Goal: Information Seeking & Learning: Check status

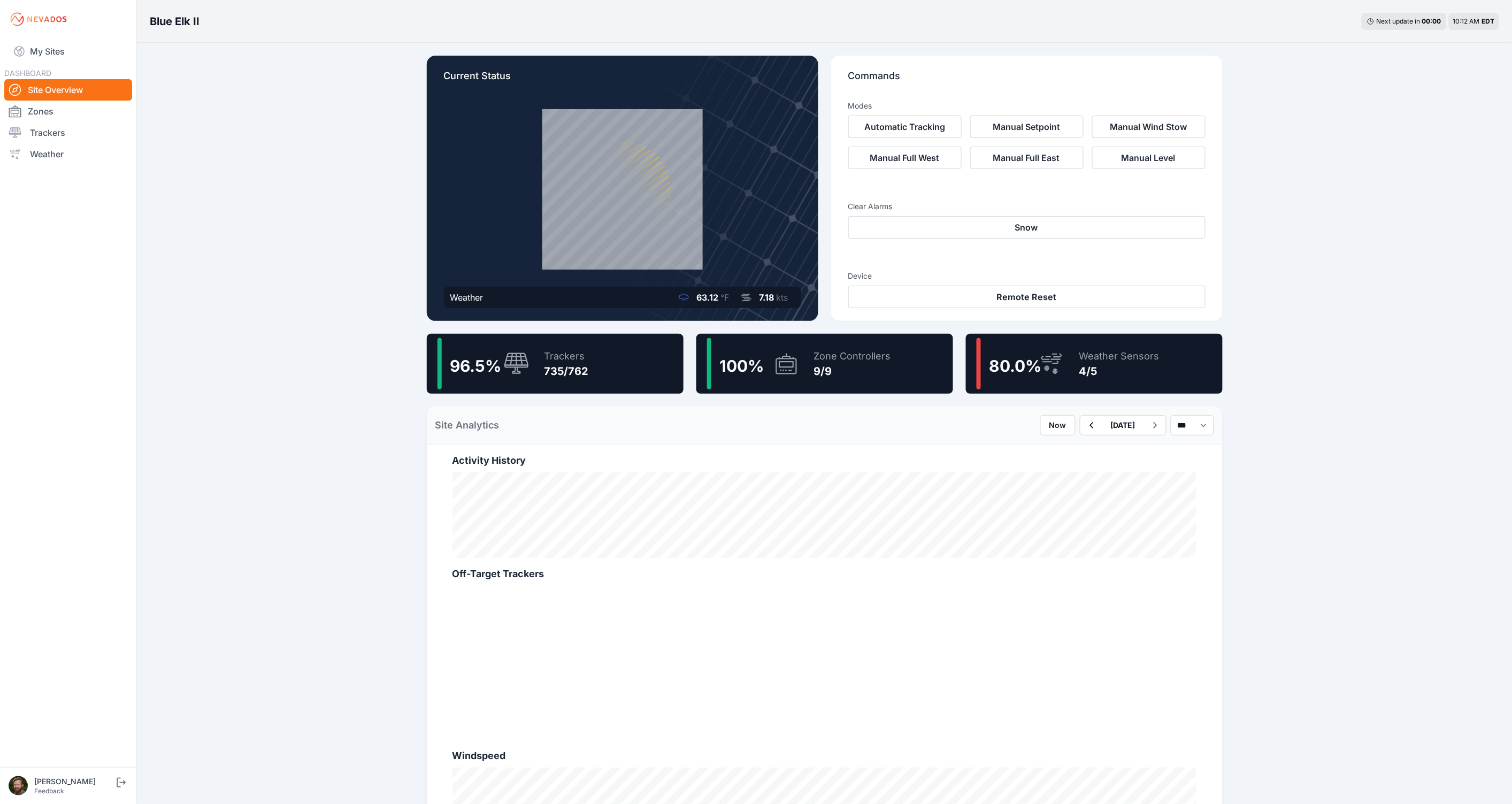
click at [303, 215] on div "Blue Elk II Next update in 00 : 00 10:12 AM EDT Current Status Weather 63.12 °F…" at bounding box center [756, 592] width 1512 height 1184
click at [1368, 197] on div "Blue Elk II Next update in 00 : 00 10:12 AM EDT Current Status Weather 63.12 °F…" at bounding box center [756, 592] width 1512 height 1184
drag, startPoint x: 437, startPoint y: 798, endPoint x: 413, endPoint y: 260, distance: 538.5
click at [414, 260] on div "Current Status Weather 63.12 °F 7.18 kts Commands Modes Automatic Tracking Manu…" at bounding box center [825, 594] width 822 height 1104
click at [47, 88] on link "Site Overview" at bounding box center [68, 90] width 128 height 21
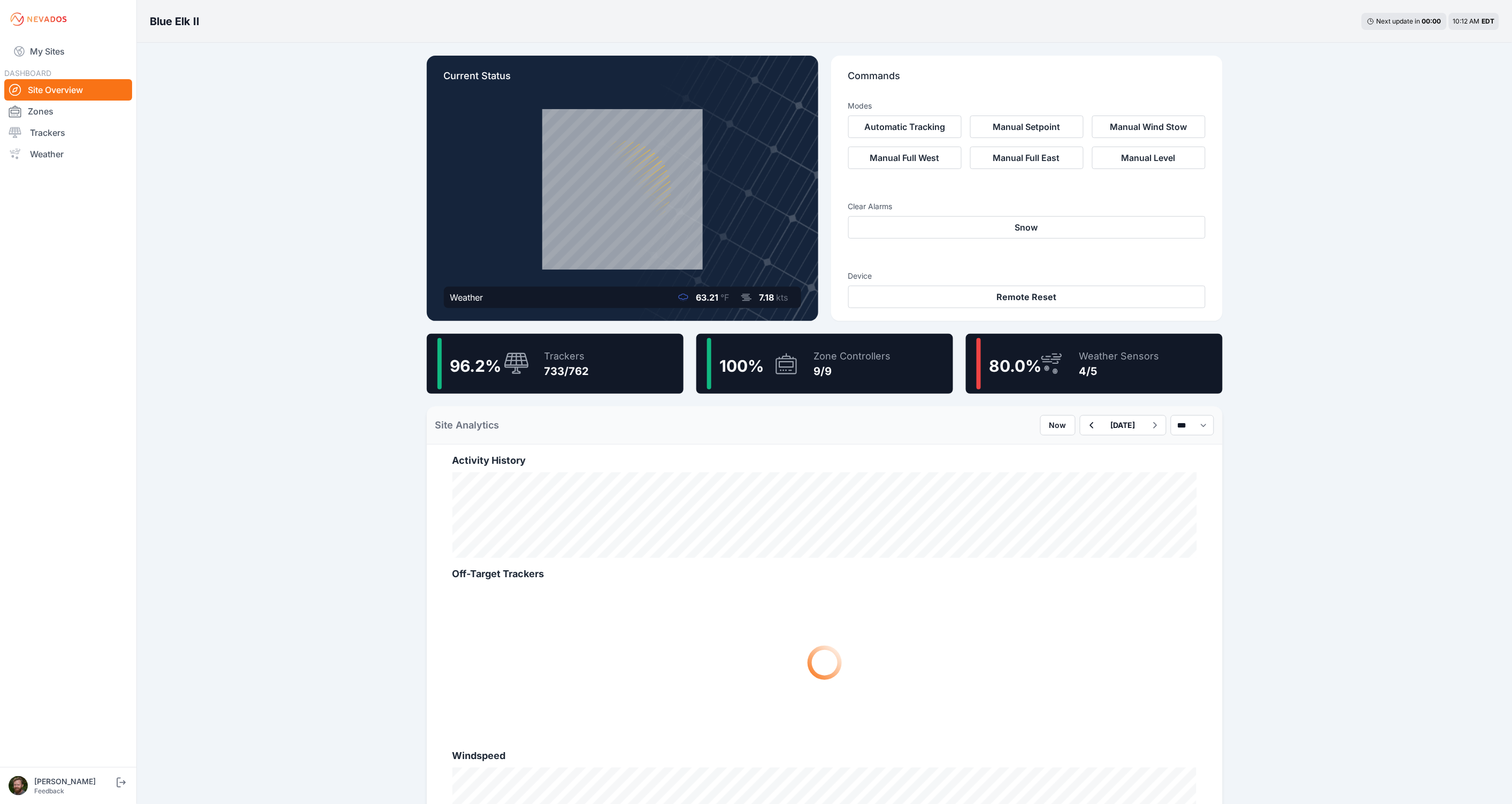
click at [55, 56] on link "My Sites" at bounding box center [68, 52] width 128 height 26
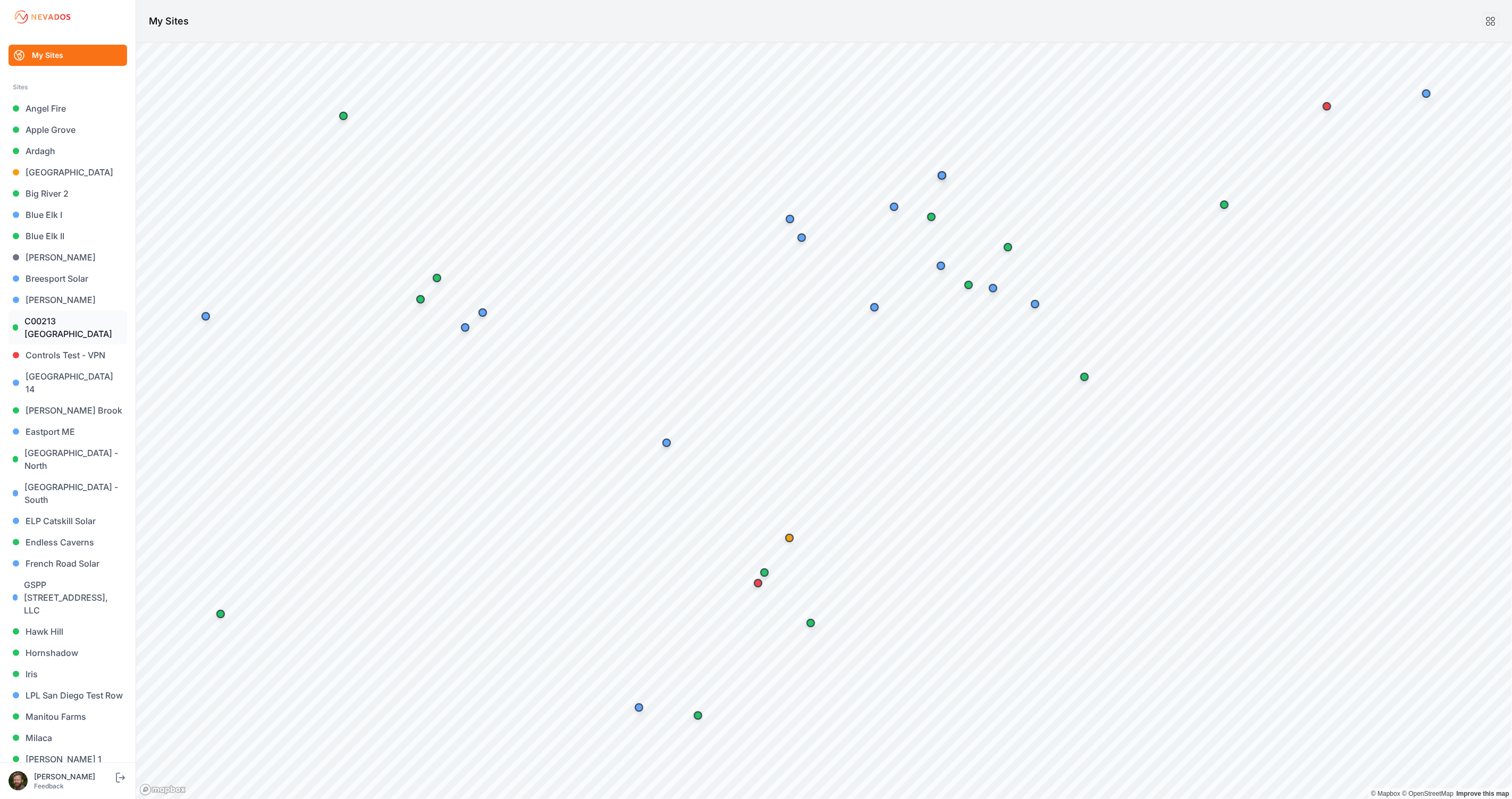
click at [77, 476] on link "East Road - South" at bounding box center [67, 493] width 119 height 34
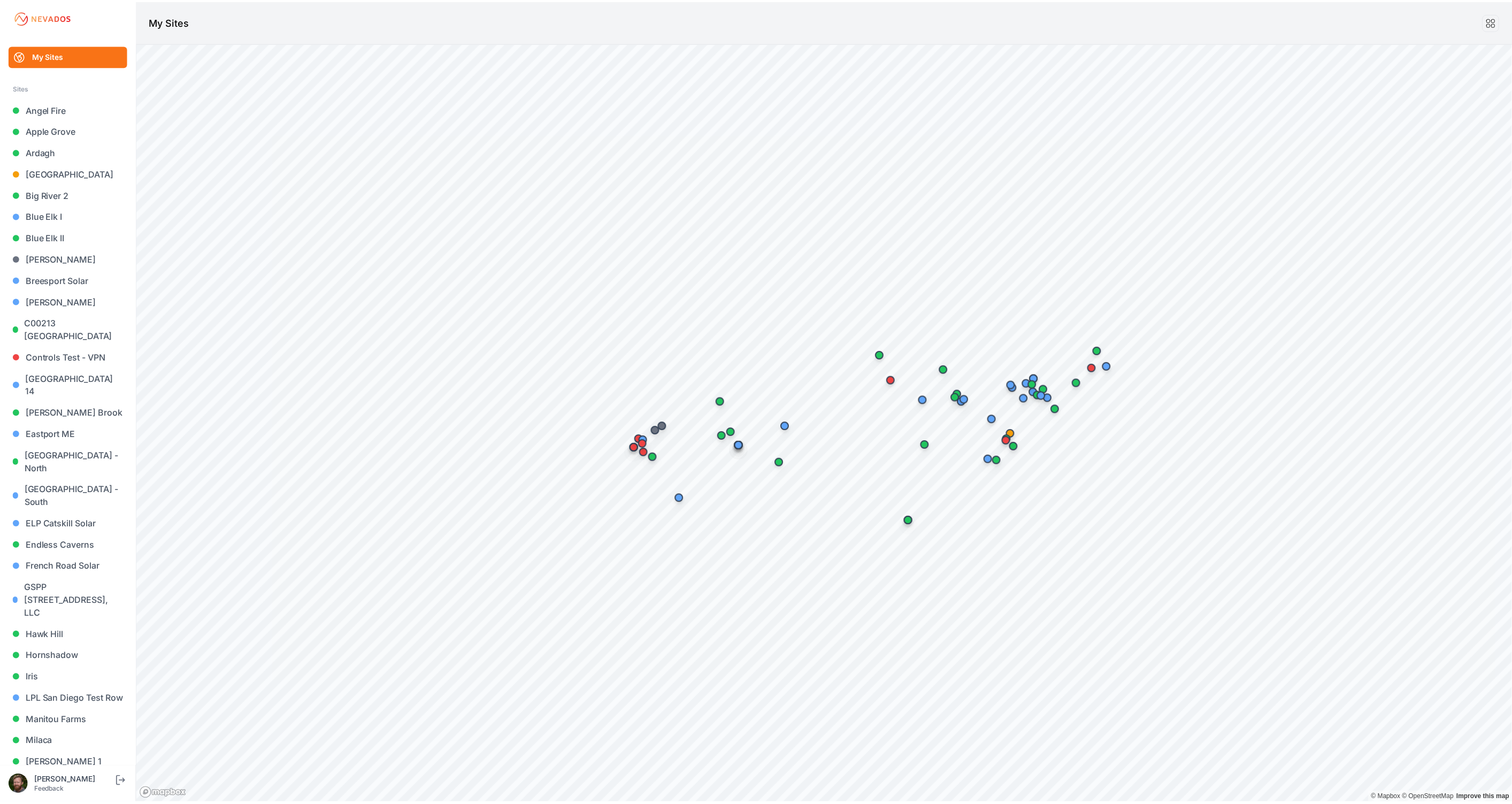
scroll to position [264, 0]
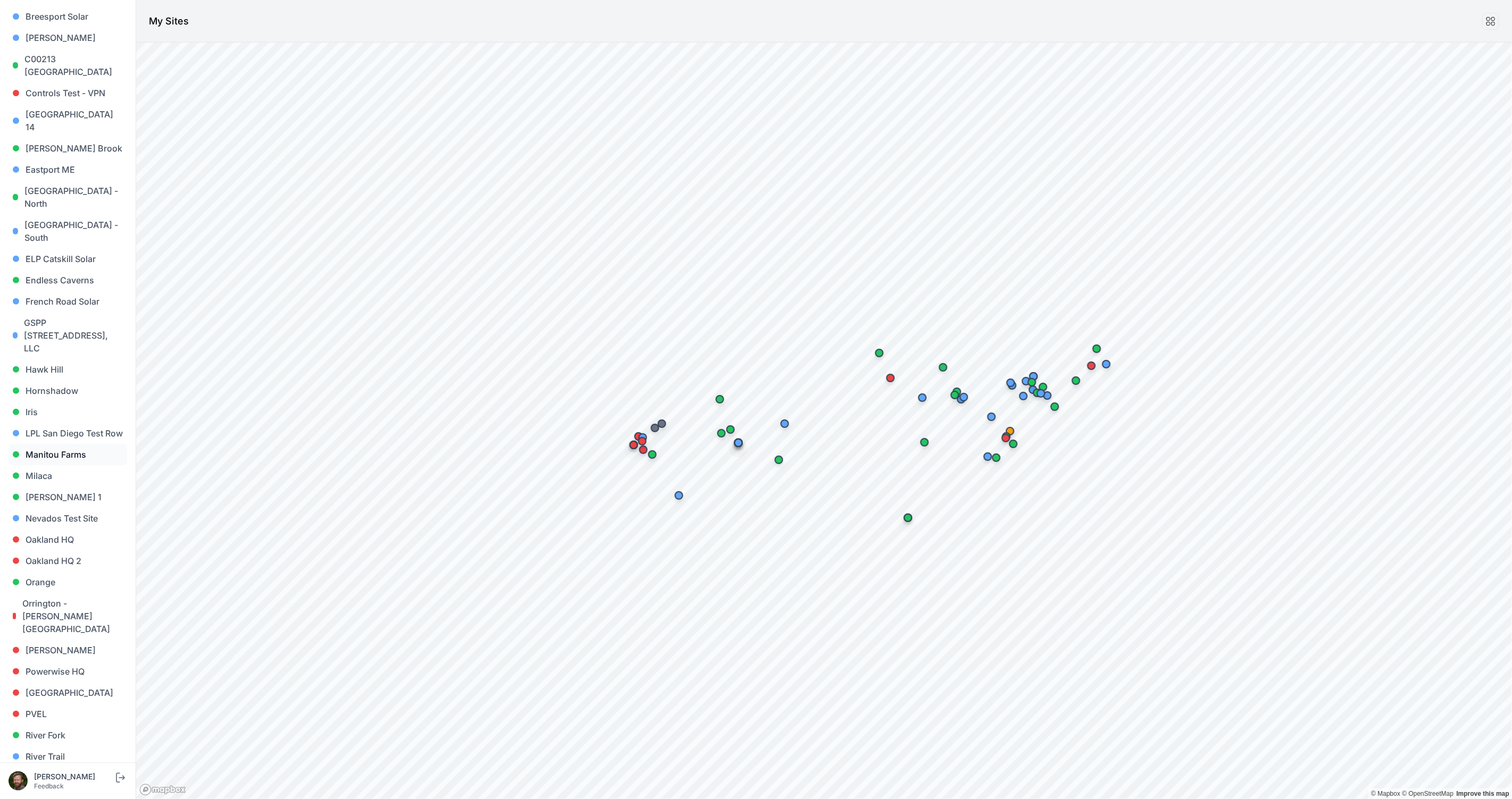
click at [51, 444] on link "Manitou Farms" at bounding box center [67, 454] width 119 height 21
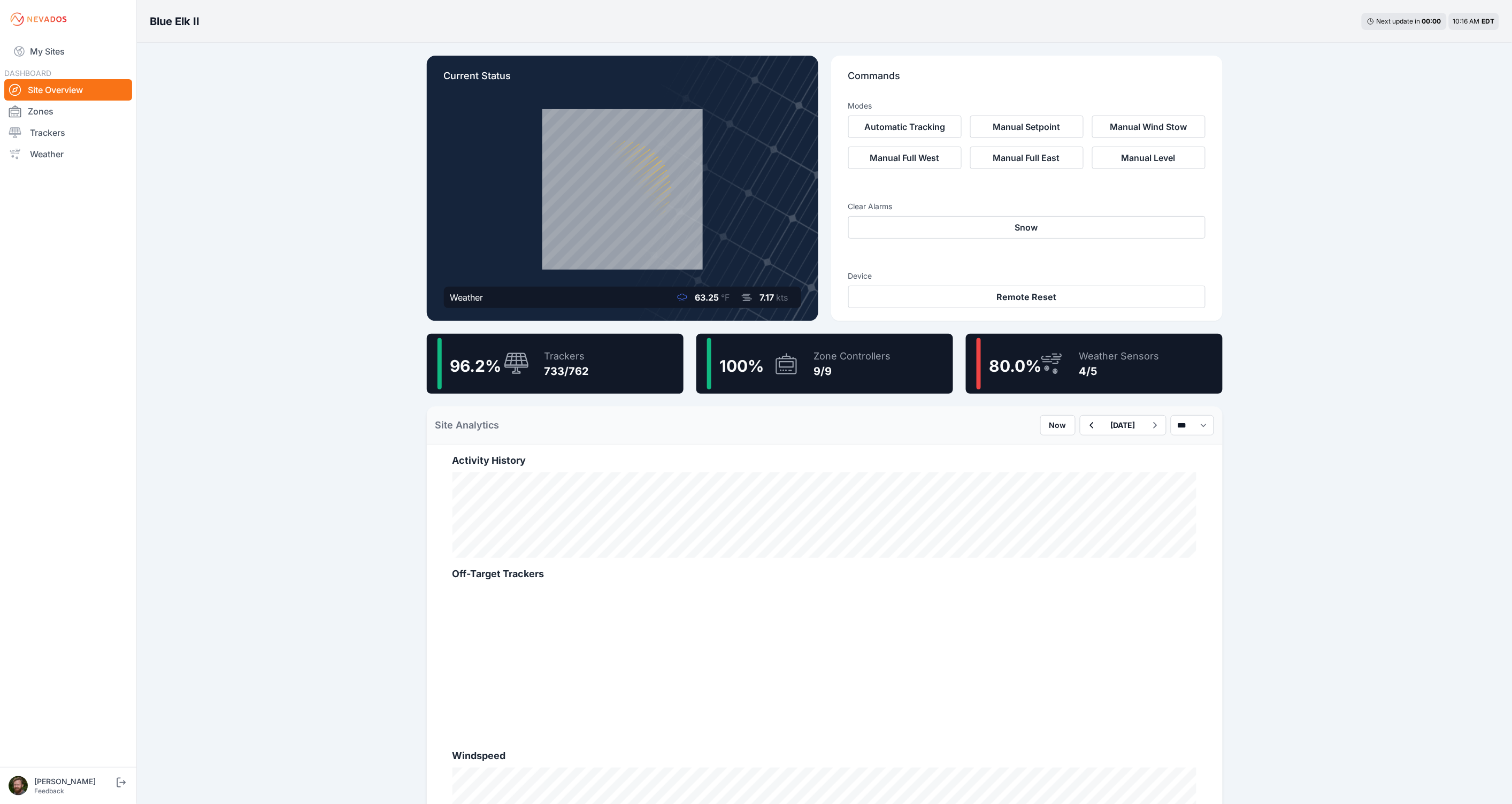
click at [54, 156] on link "Weather" at bounding box center [68, 154] width 128 height 21
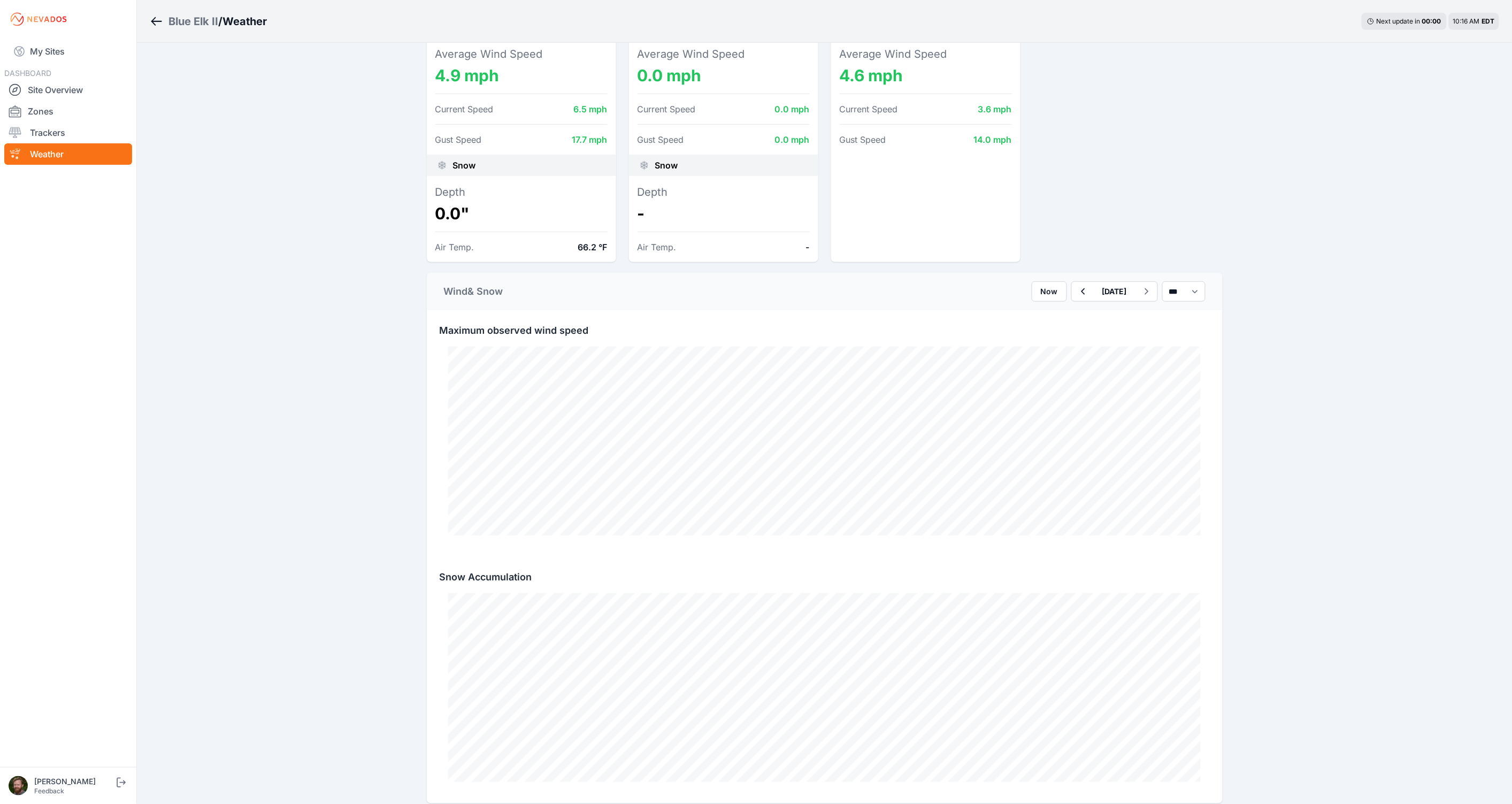
scroll to position [445, 0]
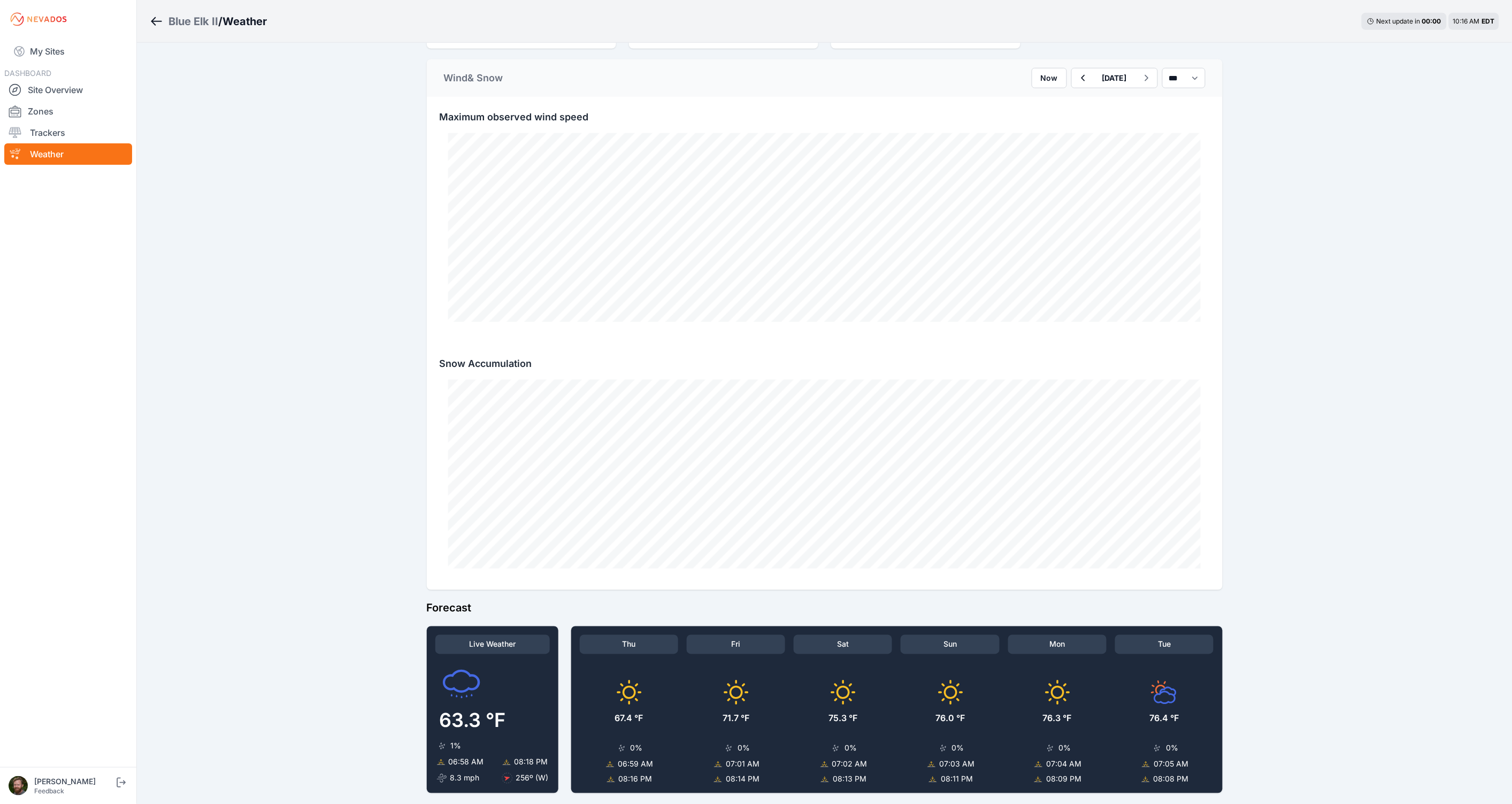
click at [355, 466] on div "Blue Elk II / Weather Next update in 00 : 00 10:16 AM EDT Site Summary (Last Ho…" at bounding box center [756, 202] width 1512 height 1293
click at [337, 464] on div "Blue Elk II / Weather Next update in 00 : 00 10:16 AM EDT Site Summary (Last Ho…" at bounding box center [756, 202] width 1512 height 1293
drag, startPoint x: 6, startPoint y: 285, endPoint x: 387, endPoint y: 466, distance: 421.8
click at [387, 466] on div "Blue Elk II / Weather Next update in 00 : 00 10:16 AM EDT Site Summary (Last Ho…" at bounding box center [756, 202] width 1512 height 1293
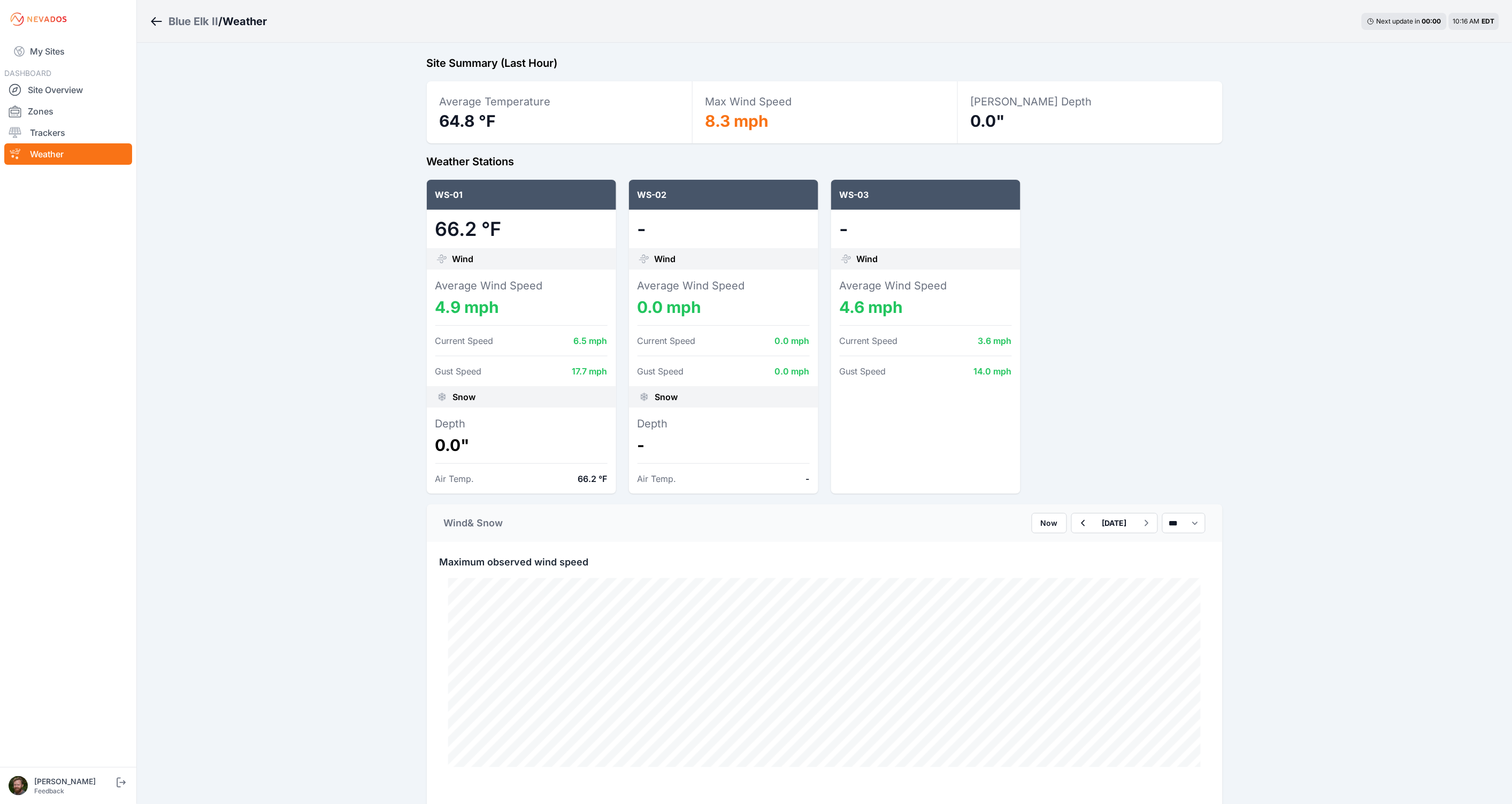
click at [1081, 524] on icon "button" at bounding box center [1083, 523] width 4 height 6
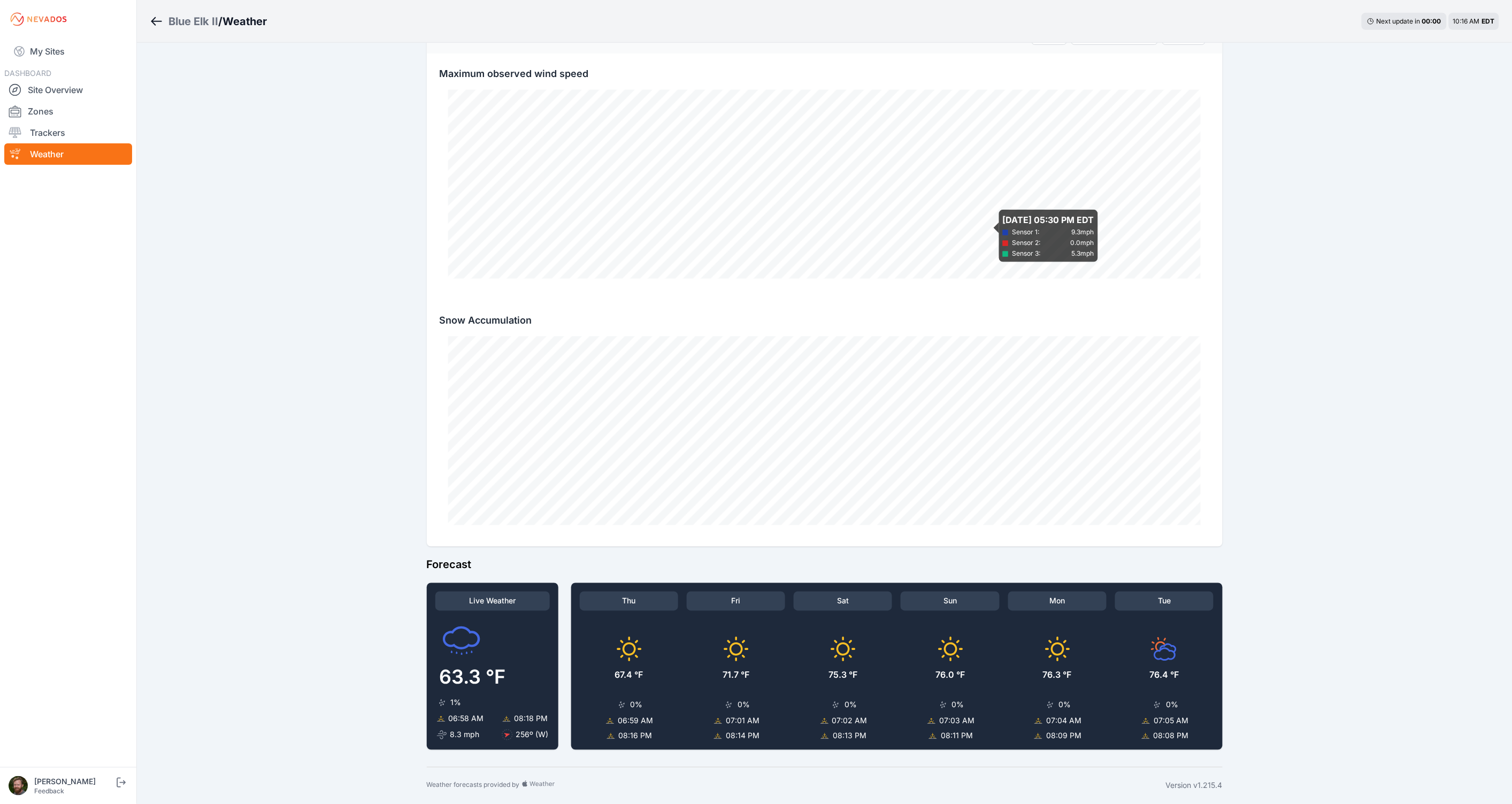
scroll to position [214, 0]
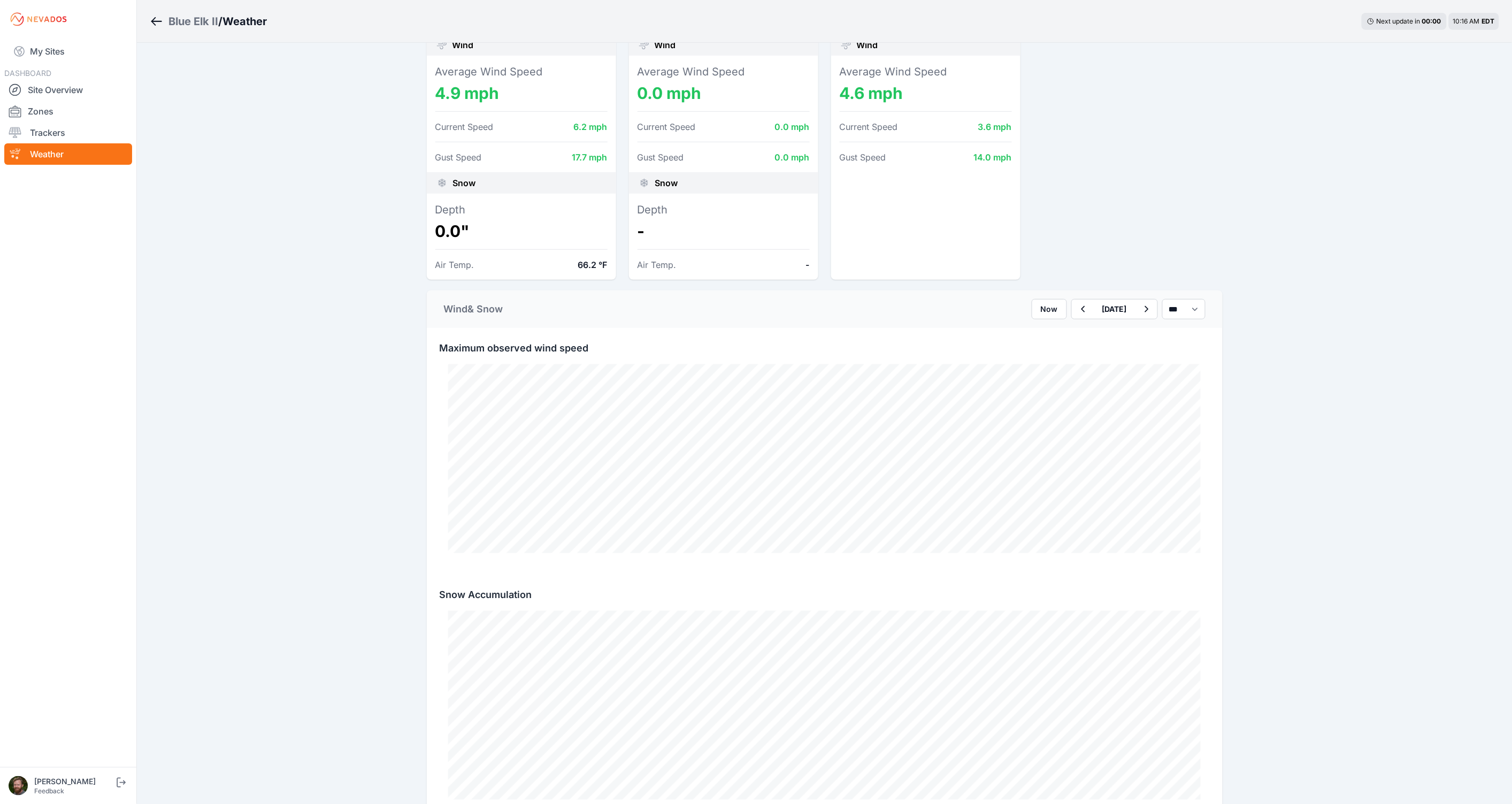
click at [1237, 281] on div "Blue Elk II / Weather Next update in 00 : 00 10:16 AM EDT Site Summary (Last Ho…" at bounding box center [756, 433] width 1512 height 1293
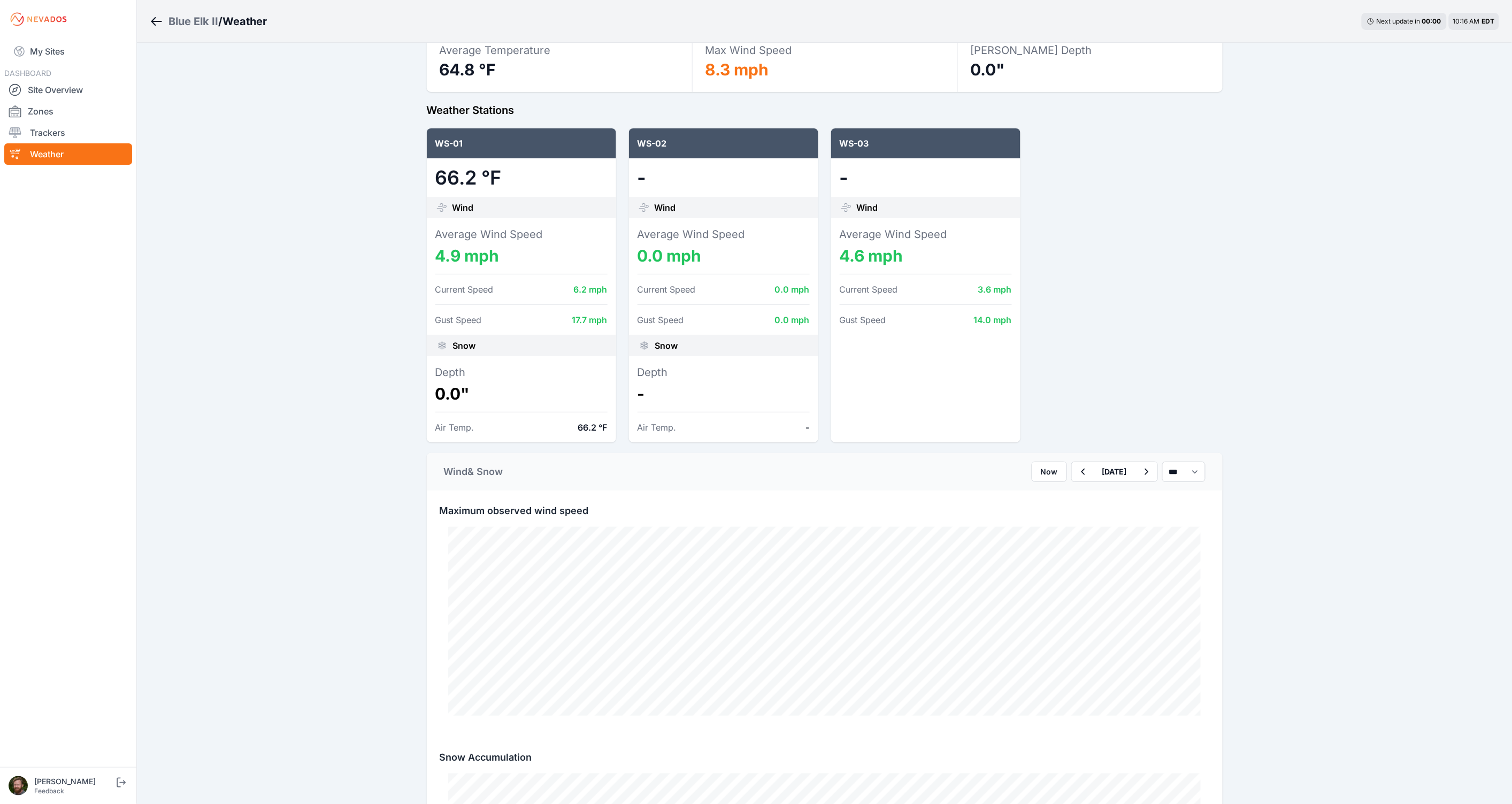
click at [280, 205] on div "Blue Elk II / Weather Next update in 00 : 00 10:16 AM EDT Site Summary (Last Ho…" at bounding box center [756, 595] width 1512 height 1293
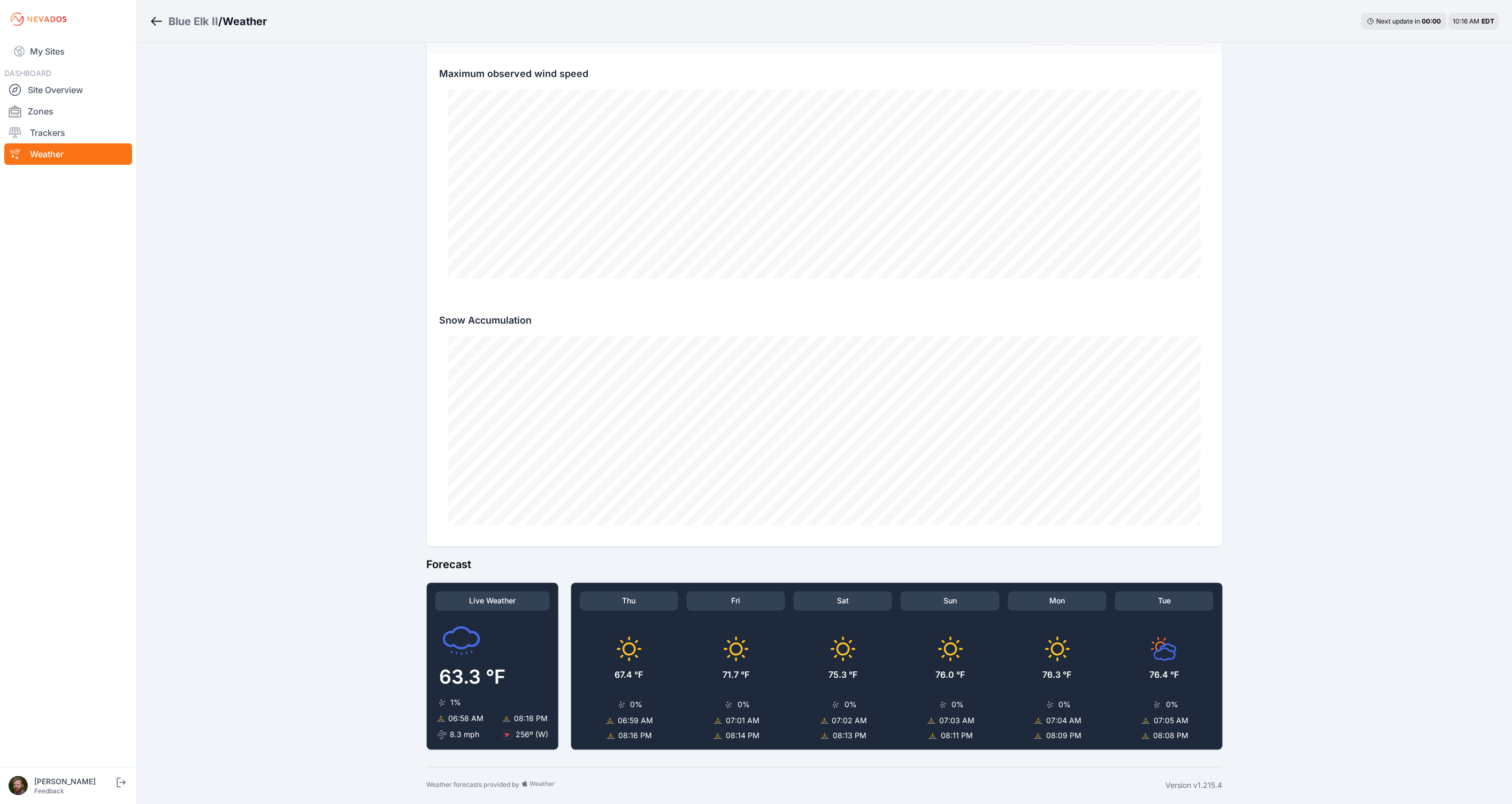
scroll to position [0, 0]
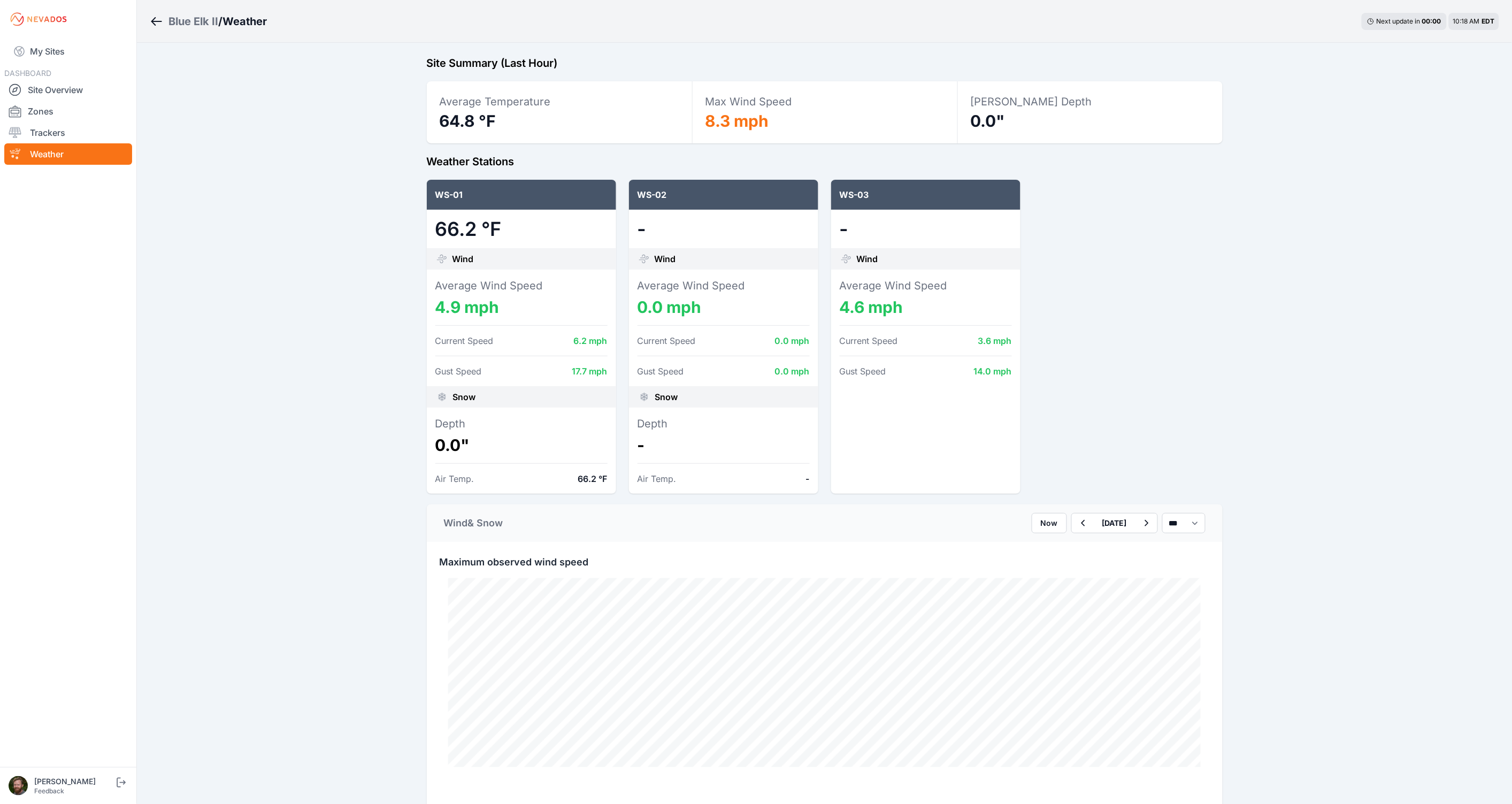
drag, startPoint x: 387, startPoint y: 466, endPoint x: 337, endPoint y: 144, distance: 325.9
click at [337, 144] on div "Blue Elk II / Weather Next update in 00 : 00 10:18 AM EDT Site Summary (Last Ho…" at bounding box center [756, 647] width 1512 height 1293
